Goal: Information Seeking & Learning: Learn about a topic

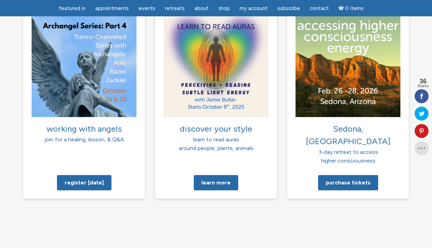
scroll to position [539, 0]
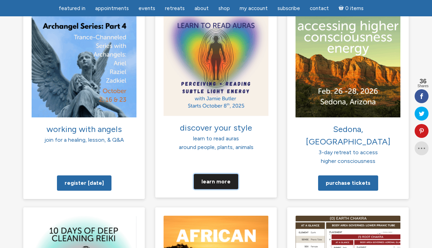
click at [220, 174] on link "Learn more" at bounding box center [216, 181] width 44 height 15
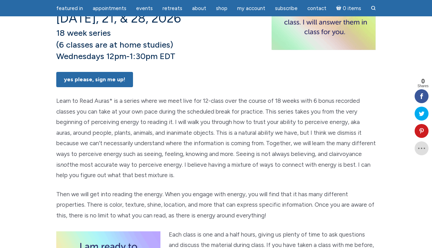
scroll to position [230, 0]
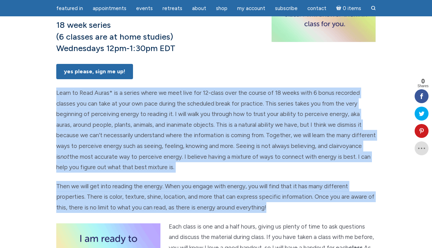
drag, startPoint x: 56, startPoint y: 111, endPoint x: 271, endPoint y: 226, distance: 244.6
click at [271, 226] on div "Learn to Read Auras: perceiving + reading subtle light energy Class Dates [DATE…" at bounding box center [216, 123] width 330 height 539
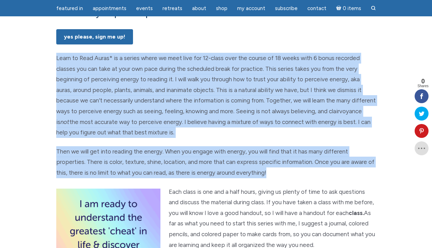
scroll to position [276, 0]
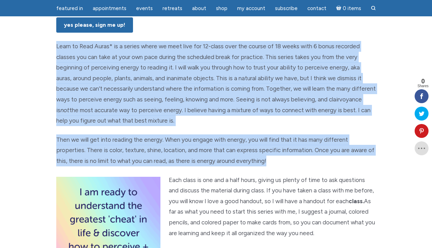
copy div "Lorem ip Dolo Sitam* co a elitse doeiu te inci utla etd 22-magna aliq eni admin…"
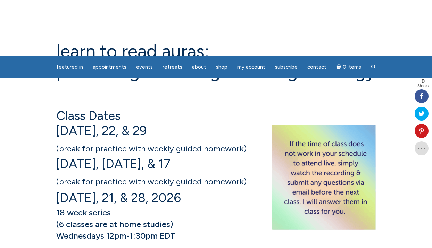
scroll to position [0, 0]
